Goal: Transaction & Acquisition: Purchase product/service

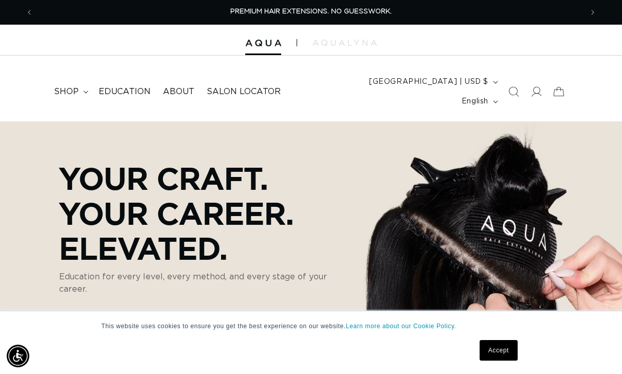
click at [504, 347] on link "Accept" at bounding box center [499, 350] width 38 height 21
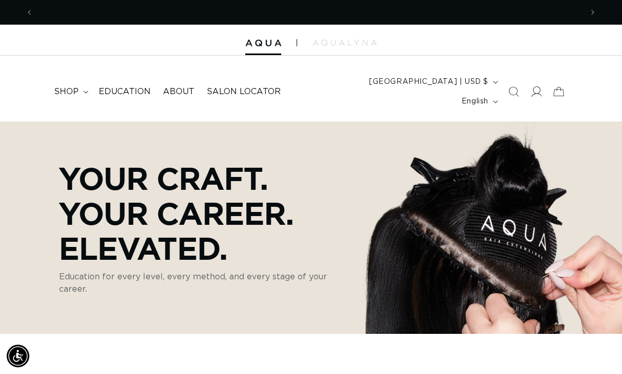
click at [537, 80] on span at bounding box center [536, 91] width 23 height 23
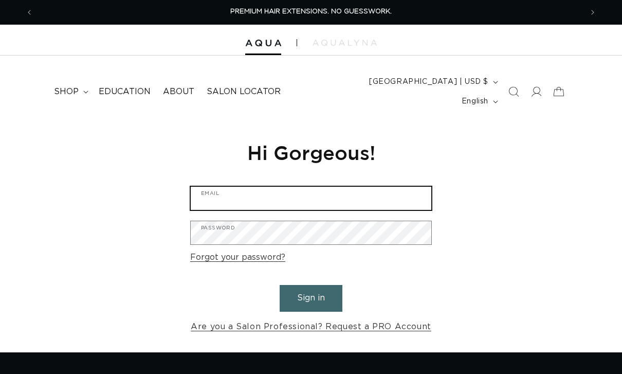
click at [346, 188] on input "Email" at bounding box center [311, 198] width 241 height 23
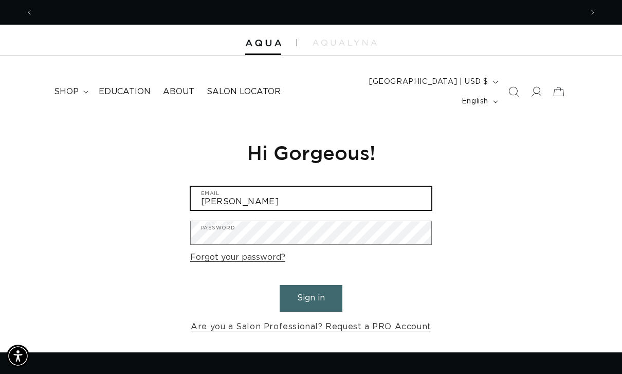
scroll to position [0, 1098]
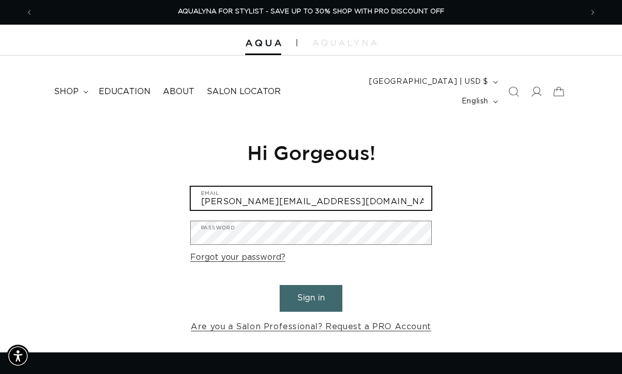
type input "kate@zhairacademy.com"
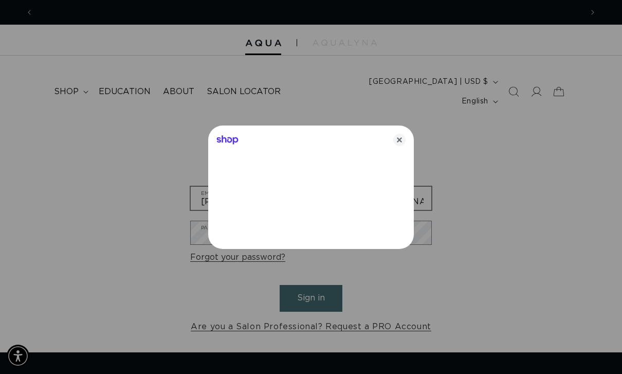
scroll to position [0, 0]
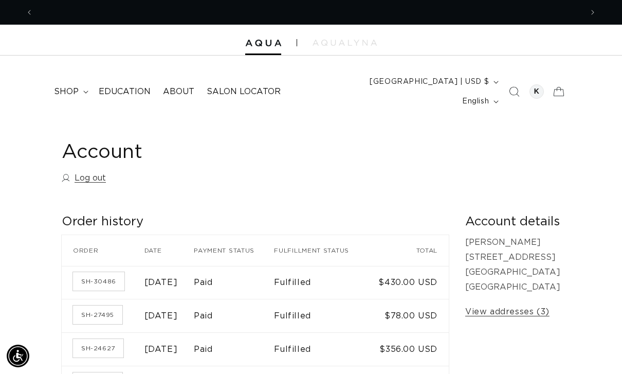
scroll to position [0, 1098]
click at [71, 92] on summary "shop" at bounding box center [70, 91] width 45 height 23
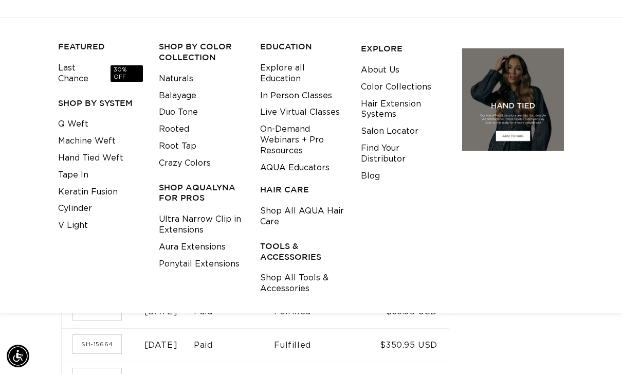
scroll to position [0, 0]
click at [291, 269] on link "Shop All Tools & Accessories" at bounding box center [302, 283] width 85 height 28
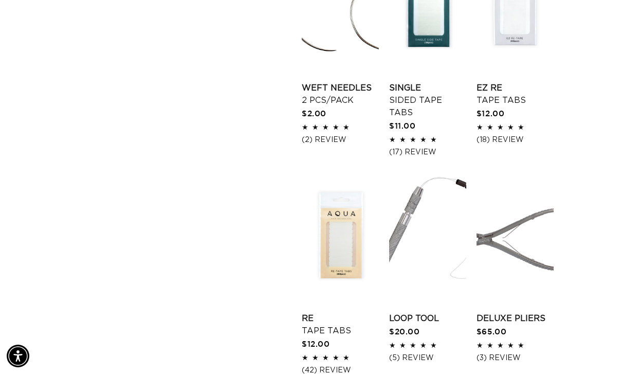
scroll to position [1140, 0]
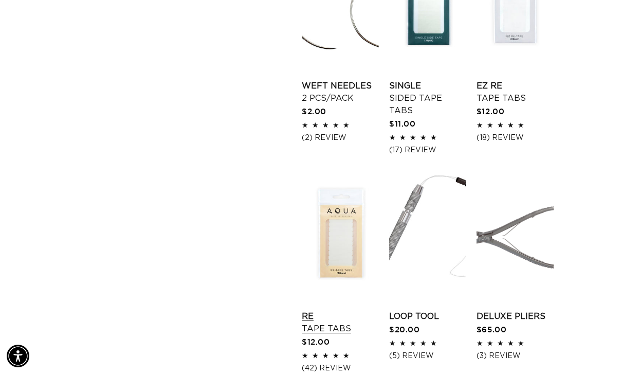
click at [340, 310] on link "Re Tape Tabs" at bounding box center [340, 322] width 77 height 25
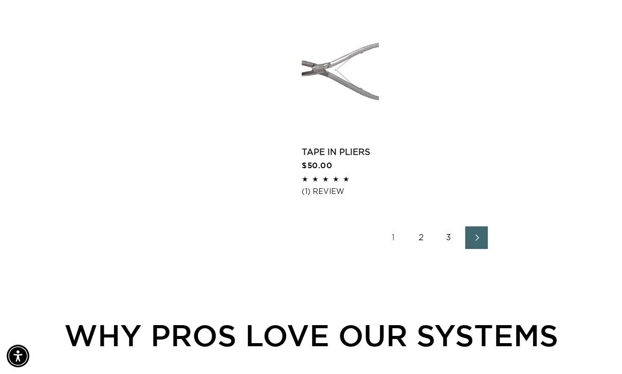
scroll to position [0, 0]
click at [427, 226] on link "2" at bounding box center [421, 237] width 23 height 23
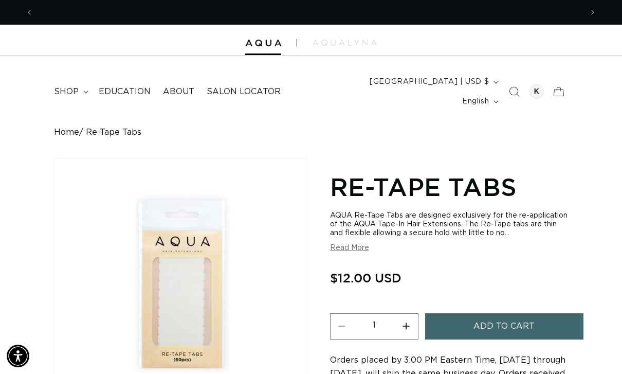
scroll to position [0, 549]
click at [518, 314] on span "Add to cart" at bounding box center [503, 326] width 61 height 26
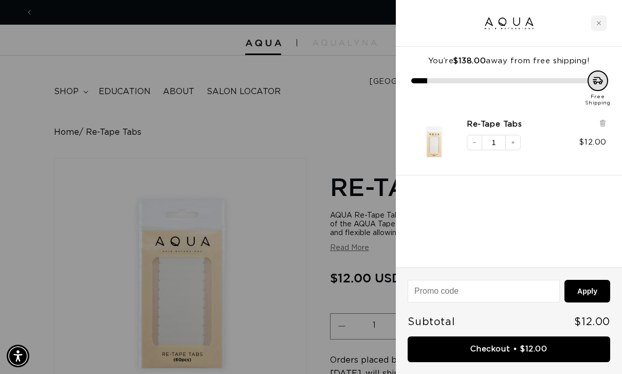
scroll to position [0, 1098]
click at [310, 160] on div at bounding box center [311, 187] width 622 height 374
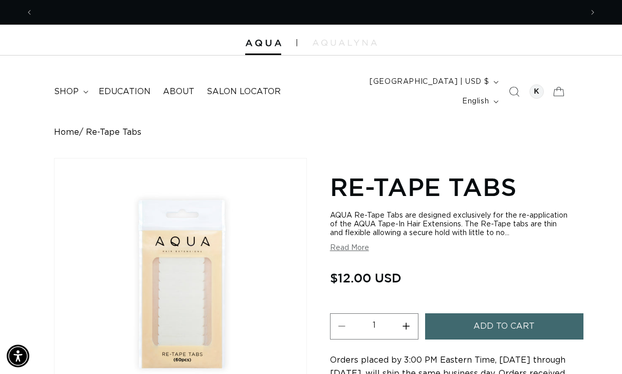
scroll to position [0, 0]
click at [31, 19] on button "Previous announcement" at bounding box center [29, 13] width 23 height 20
click at [31, 11] on span "Previous announcement" at bounding box center [29, 12] width 10 height 10
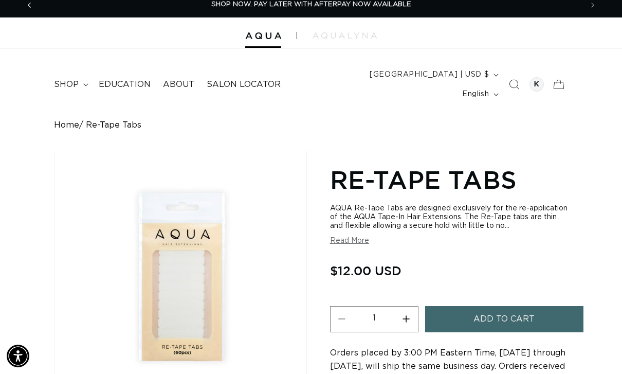
scroll to position [0, 0]
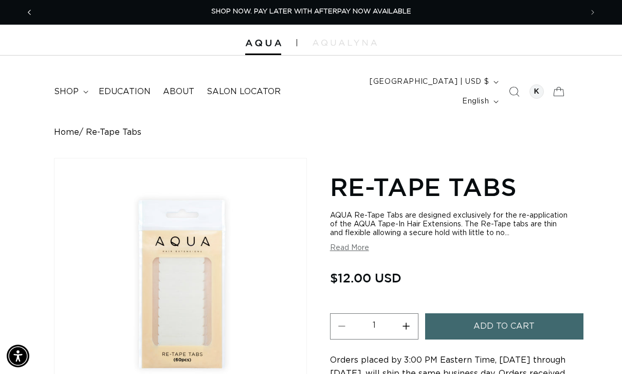
click at [30, 9] on icon "Previous announcement" at bounding box center [30, 12] width 4 height 11
click at [32, 7] on span "Previous announcement" at bounding box center [29, 12] width 10 height 10
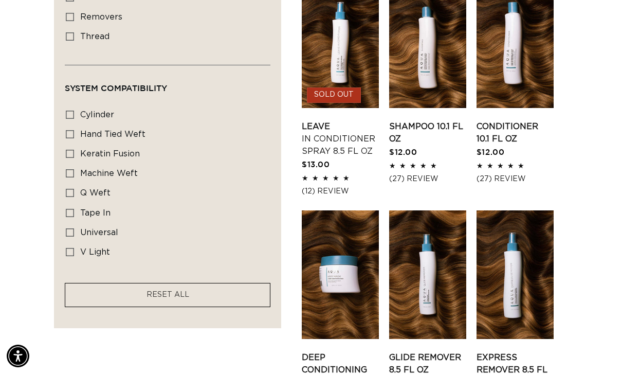
scroll to position [0, 549]
click at [529, 351] on link "Express Remover 8.5 fl oz" at bounding box center [514, 369] width 77 height 37
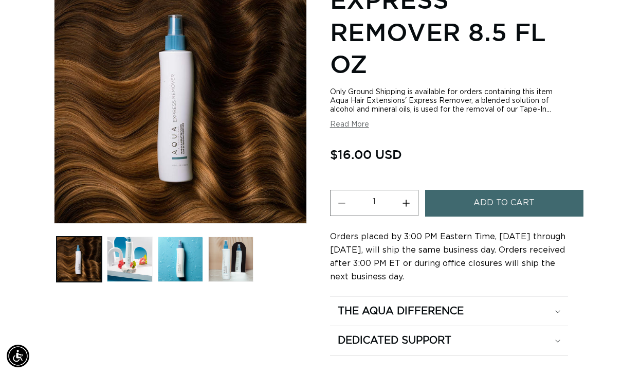
scroll to position [216, 0]
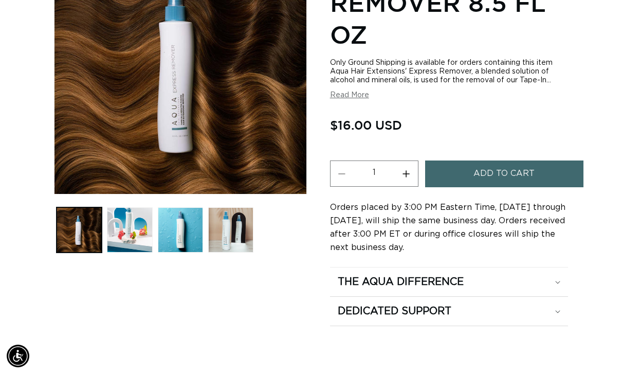
click at [412, 164] on button "Increase quantity for Express Remover 8.5 fl oz" at bounding box center [406, 173] width 23 height 26
click at [351, 163] on button "Decrease quantity for Express Remover 8.5 fl oz" at bounding box center [341, 173] width 23 height 26
type input "1"
click at [523, 161] on span "Add to cart" at bounding box center [503, 173] width 61 height 26
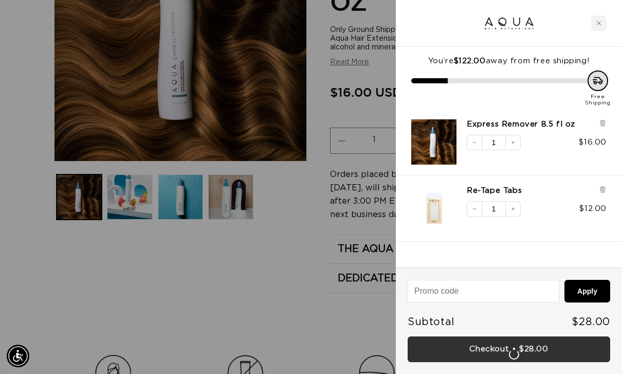
scroll to position [0, 1098]
